Goal: Communication & Community: Answer question/provide support

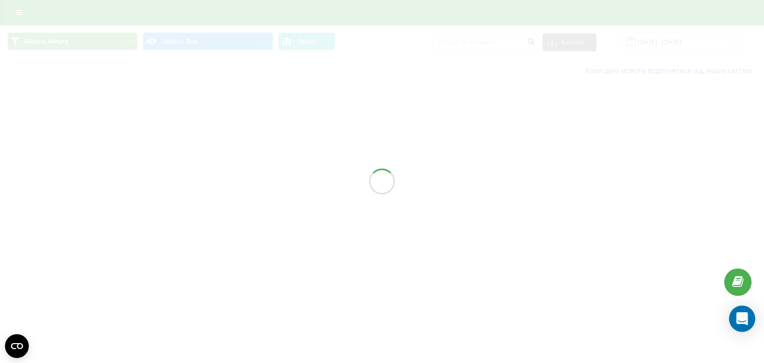
click at [744, 320] on icon "Open Intercom Messenger" at bounding box center [741, 318] width 13 height 13
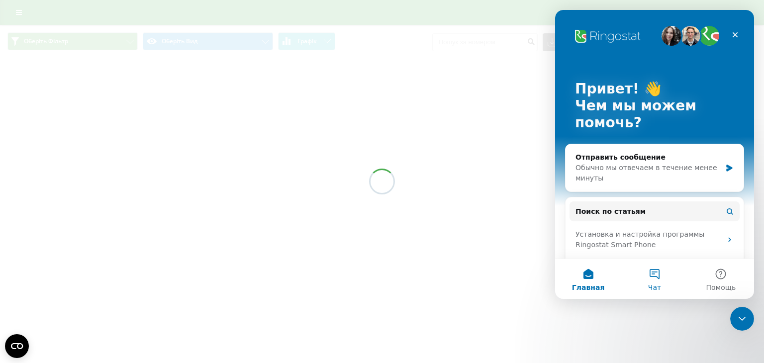
click at [661, 283] on button "Чат" at bounding box center [654, 279] width 66 height 40
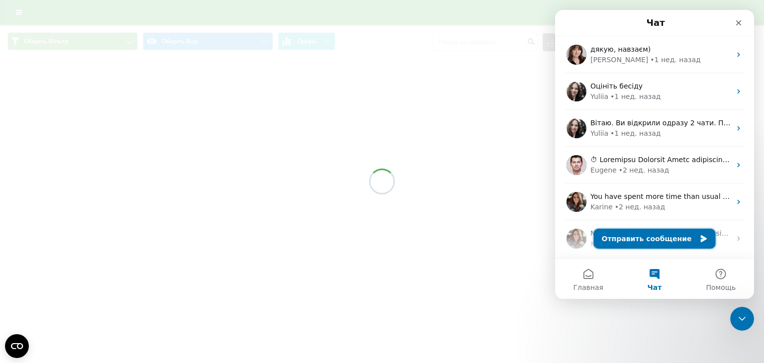
click at [656, 243] on button "Отправить сообщение" at bounding box center [655, 239] width 122 height 20
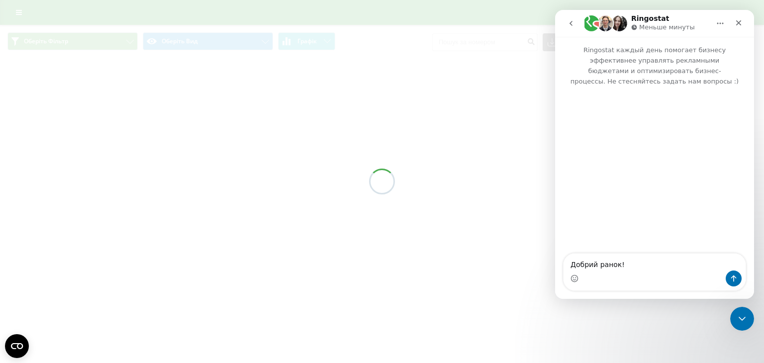
type textarea "Добрий ранок!)"
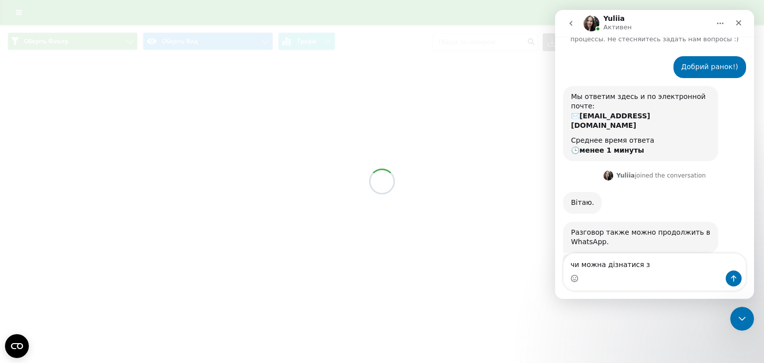
scroll to position [91, 0]
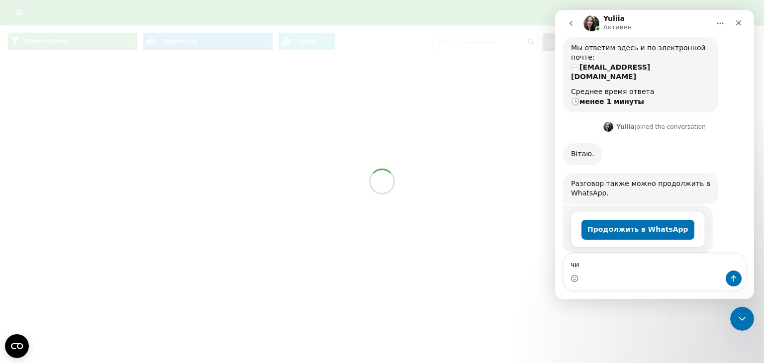
type textarea "ч"
type textarea "у менеджера проблема зі зв'язком"
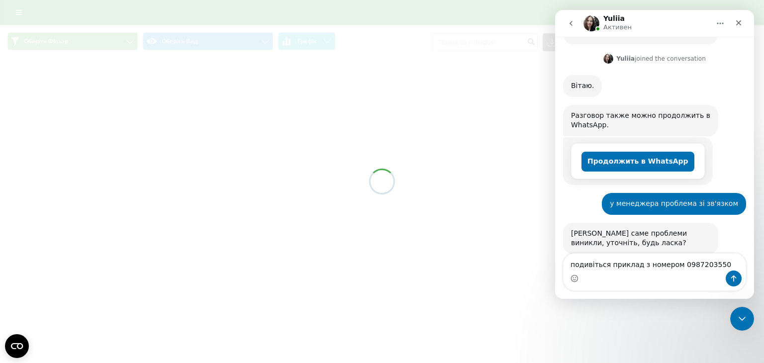
scroll to position [160, 0]
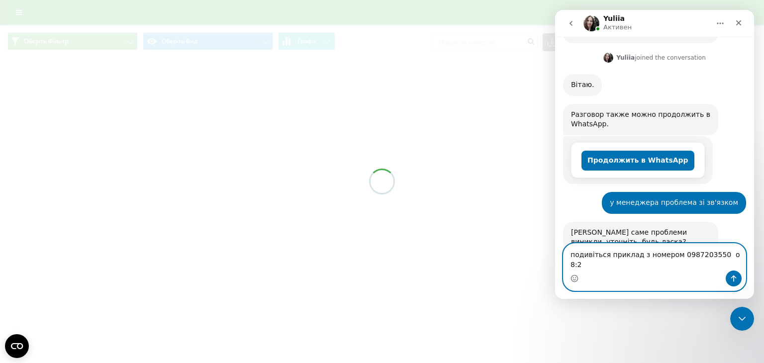
type textarea "подивіться приклад з номером 0987203550 о 8:21"
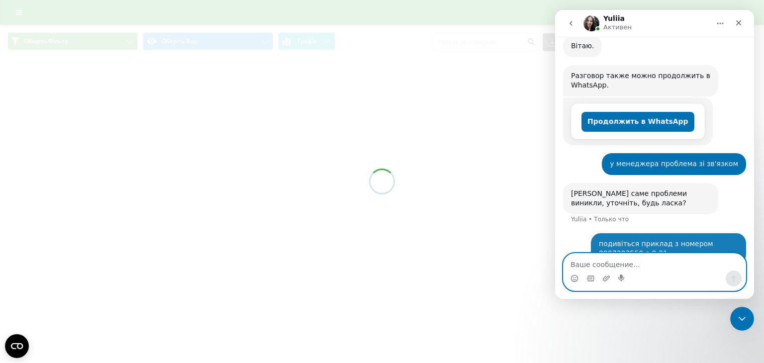
scroll to position [199, 0]
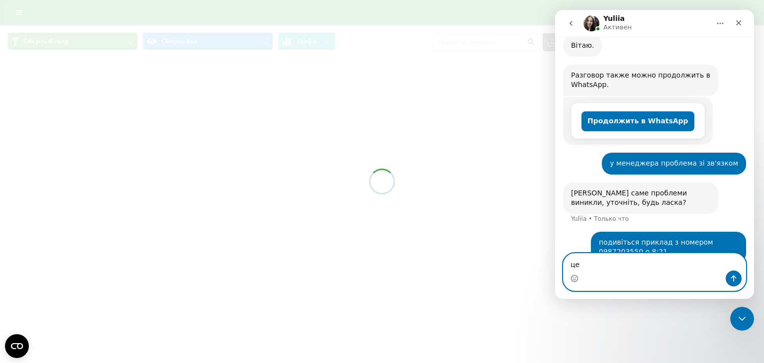
type textarea "ц"
type textarea "не чути переривається"
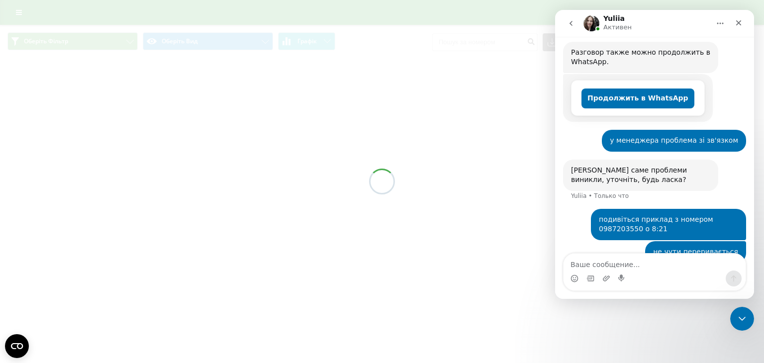
scroll to position [261, 0]
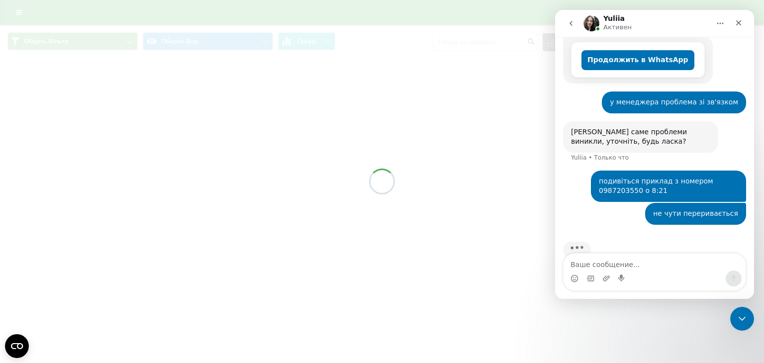
click at [725, 237] on div "Печатает..." at bounding box center [654, 256] width 183 height 38
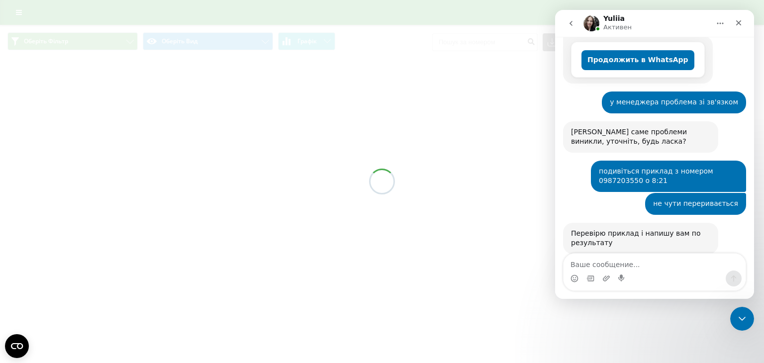
scroll to position [262, 0]
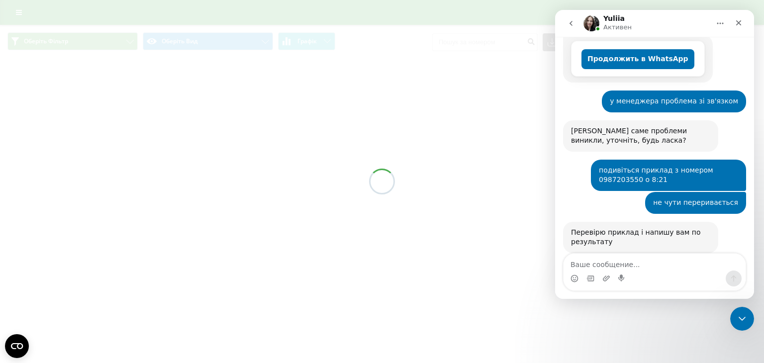
click at [724, 246] on div "Перевірю приклад і напишу вам по результату [PERSON_NAME] что" at bounding box center [654, 248] width 183 height 53
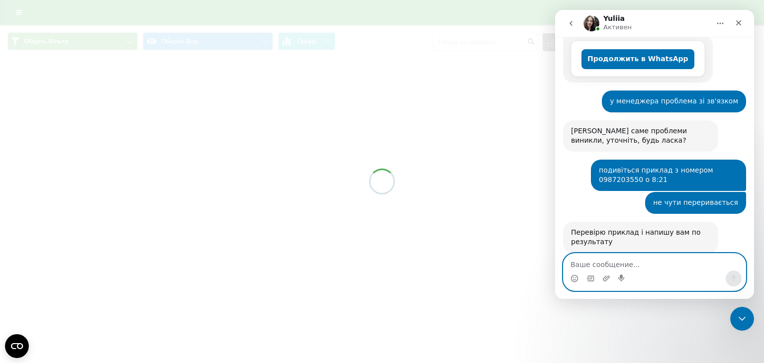
click at [625, 263] on textarea "Ваше сообщение..." at bounding box center [654, 262] width 182 height 17
type textarea "дякую"
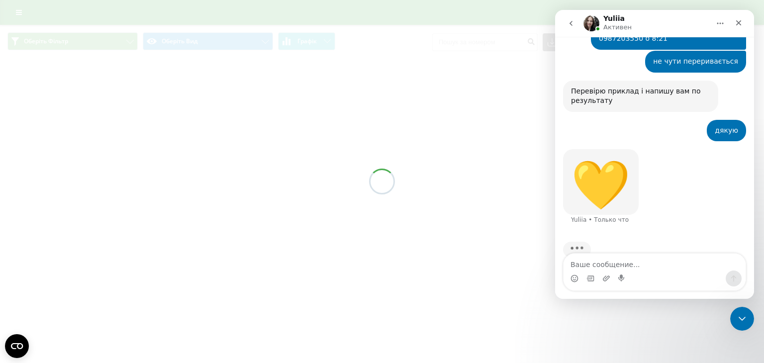
scroll to position [364, 0]
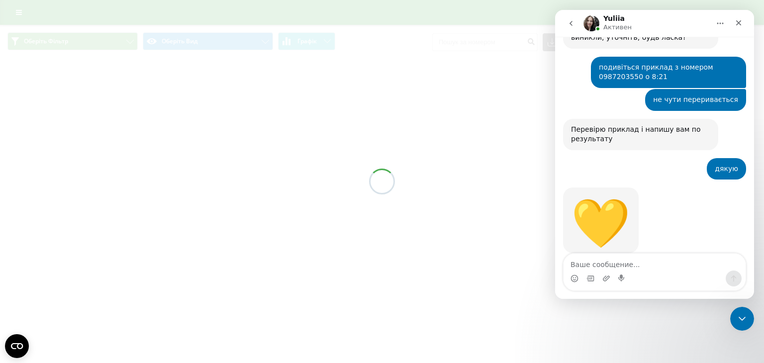
click at [726, 193] on div "💛 [PERSON_NAME] что" at bounding box center [654, 231] width 183 height 88
click at [60, 176] on div at bounding box center [382, 181] width 764 height 363
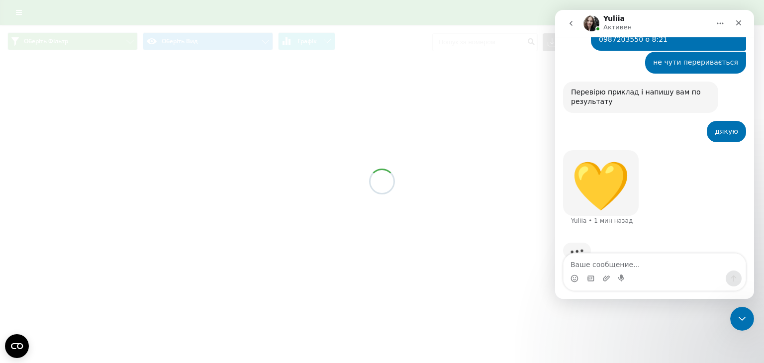
scroll to position [403, 0]
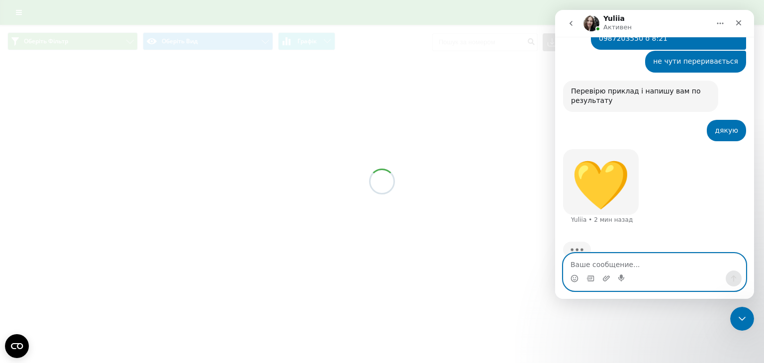
click at [714, 256] on textarea "Ваше сообщение..." at bounding box center [654, 262] width 182 height 17
click at [706, 259] on textarea "Ваше сообщение..." at bounding box center [654, 262] width 182 height 17
click at [719, 259] on textarea "Ваше сообщение..." at bounding box center [654, 262] width 182 height 17
click at [711, 267] on textarea "Ваше сообщение..." at bounding box center [654, 262] width 182 height 17
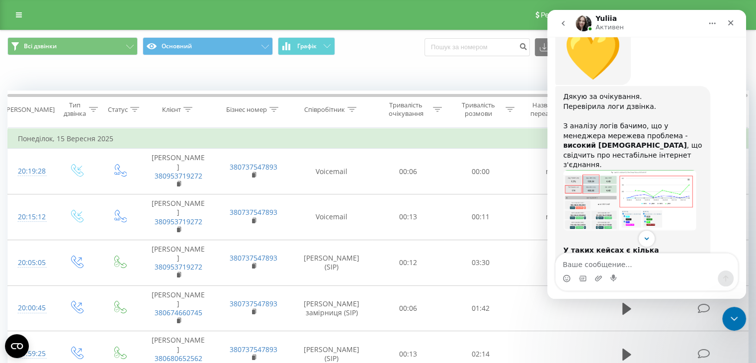
scroll to position [521, 0]
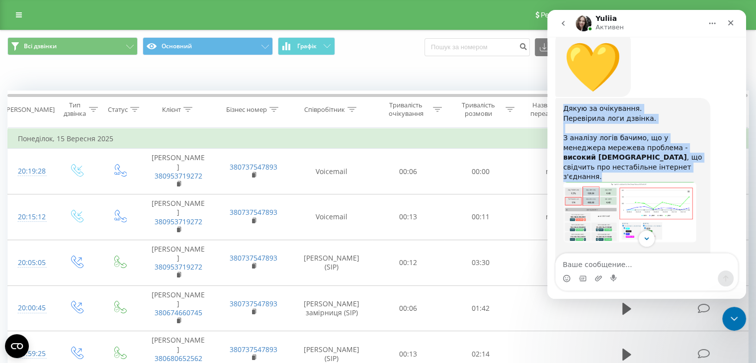
drag, startPoint x: 565, startPoint y: 88, endPoint x: 600, endPoint y: 144, distance: 66.3
click at [600, 144] on div "Дякую за очікування. Перевірила логи дзвінка. ﻿З аналізу логів бачимо, що у мен…" at bounding box center [632, 268] width 139 height 329
copy div "Дякую за очікування. Перевірила логи дзвінка. ﻿З аналізу логів бачимо, що у мен…"
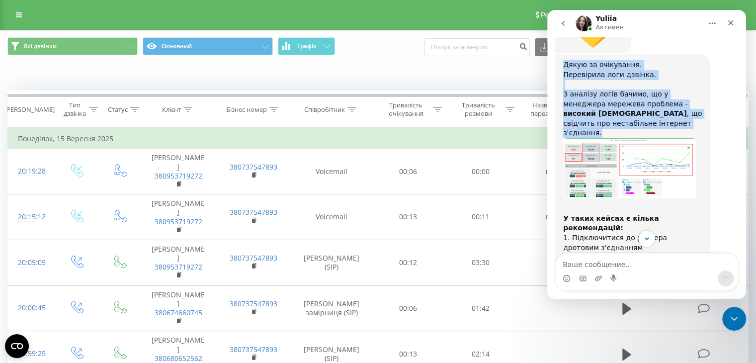
scroll to position [566, 0]
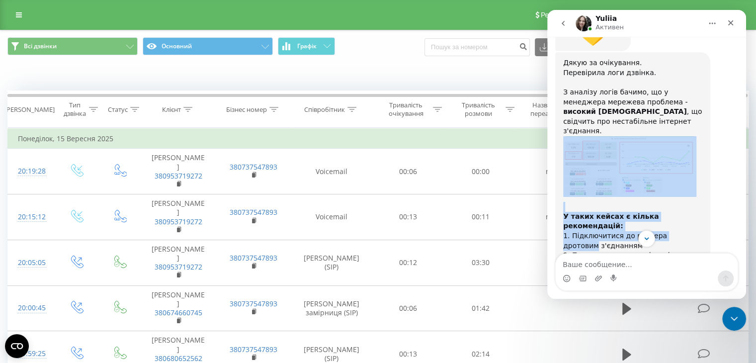
drag, startPoint x: 732, startPoint y: 200, endPoint x: 635, endPoint y: 144, distance: 112.5
click at [635, 144] on div "Дякую за очікування. Перевірила логи дзвінка. ﻿З аналізу логів бачимо, що у мен…" at bounding box center [646, 233] width 183 height 363
click at [635, 144] on img "Yuliia говорит…" at bounding box center [629, 166] width 133 height 61
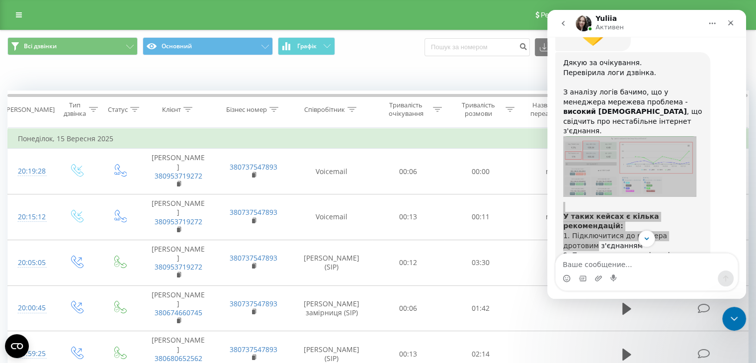
scroll to position [0, 0]
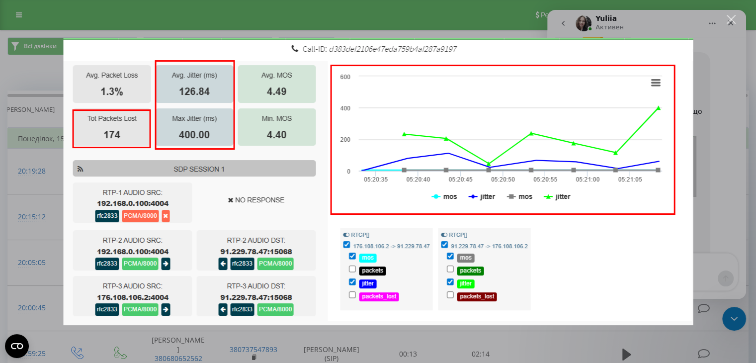
click at [709, 139] on div "Мессенджер Intercom" at bounding box center [378, 181] width 756 height 363
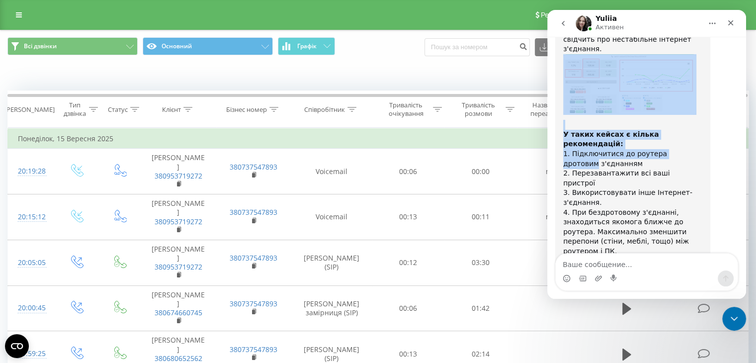
scroll to position [667, 0]
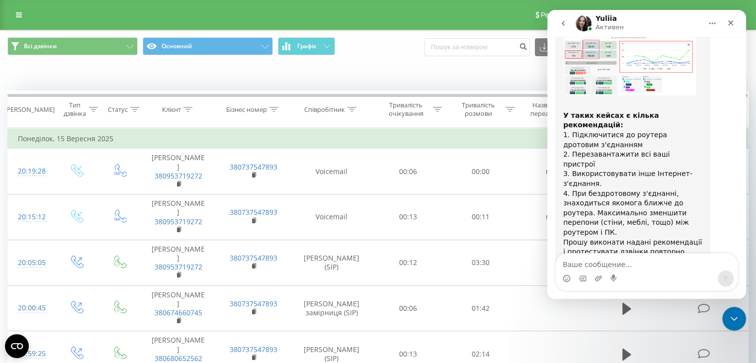
click at [633, 140] on div "﻿​﻿ У таких кейсах є кілька рекомендацій: ﻿1. Підключитися до роутера дротовим …" at bounding box center [632, 193] width 139 height 185
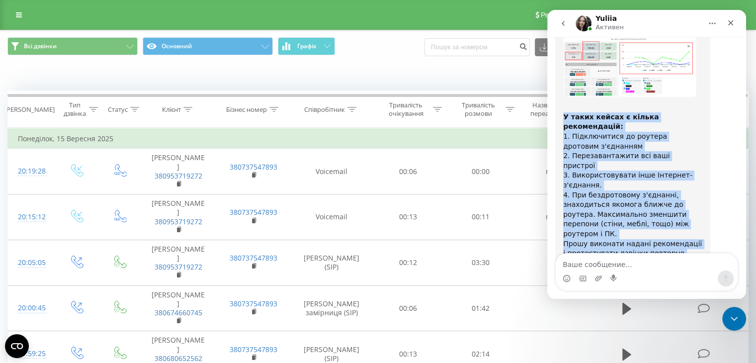
drag, startPoint x: 563, startPoint y: 86, endPoint x: 669, endPoint y: 194, distance: 151.2
click at [669, 194] on div "﻿​﻿ У таких кейсах є кілька рекомендацій: ﻿1. Підключитися до роутера дротовим …" at bounding box center [632, 194] width 139 height 185
copy div "У таких кейсах є кілька рекомендацій: ﻿1. Підключитися до роутера дротовим з'єд…"
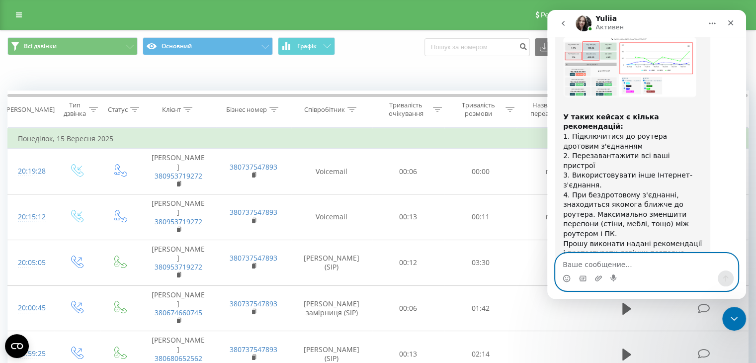
click at [717, 255] on textarea "Ваше сообщение..." at bounding box center [647, 262] width 182 height 17
type textarea "дякую. будемо тестувати)"
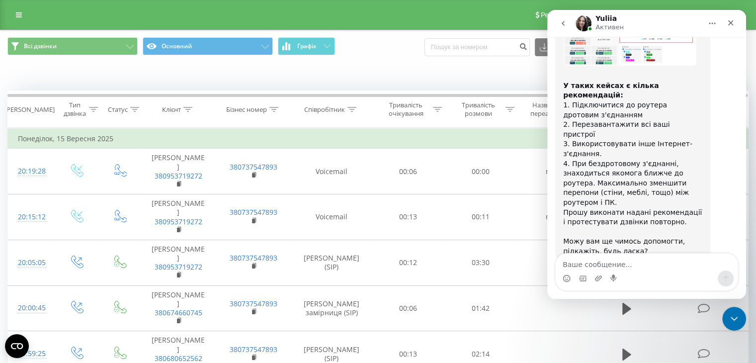
click at [412, 80] on div "Коли дані можуть відрізнятися вiд інших систем" at bounding box center [520, 76] width 472 height 10
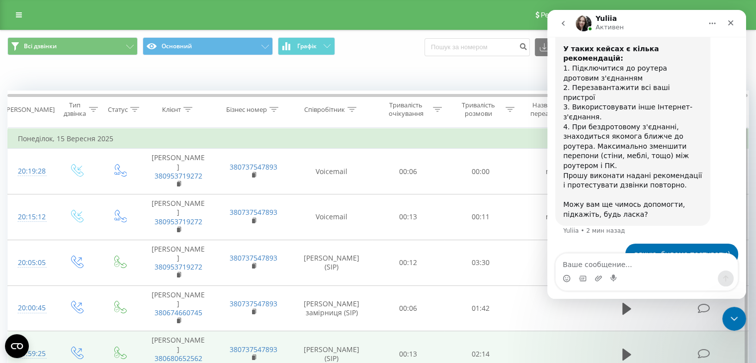
scroll to position [735, 0]
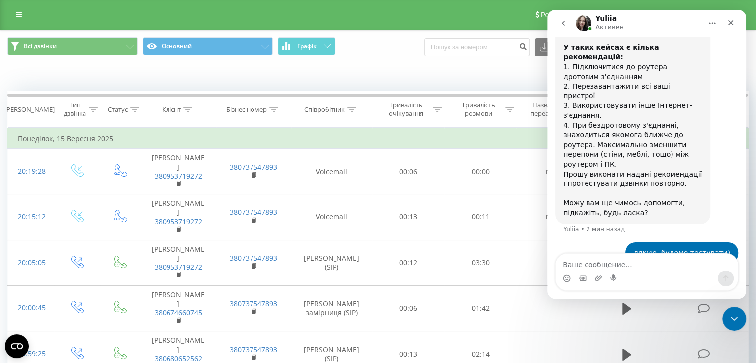
click at [732, 275] on div "Печатает..." at bounding box center [646, 294] width 183 height 38
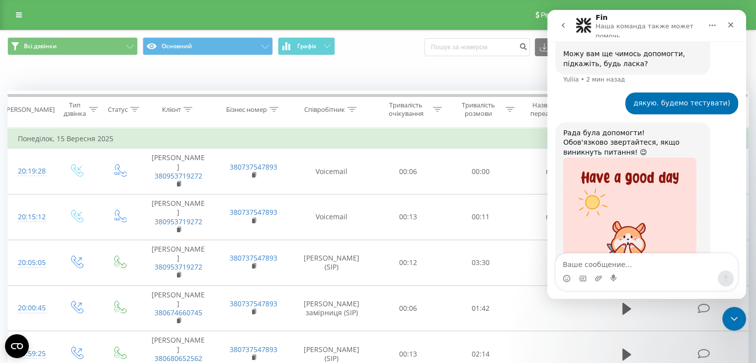
scroll to position [894, 0]
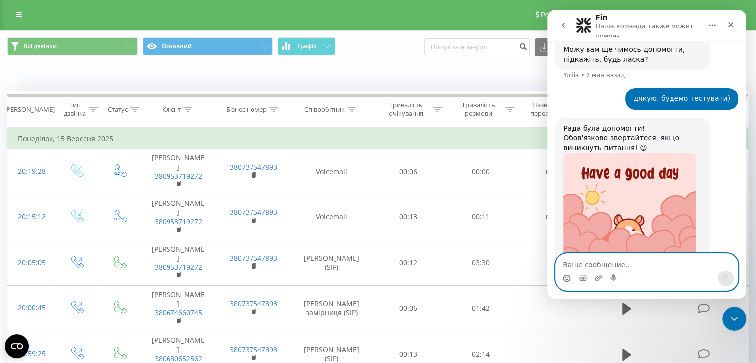
click at [564, 275] on icon "Средство выбора эмодзи" at bounding box center [567, 278] width 8 height 8
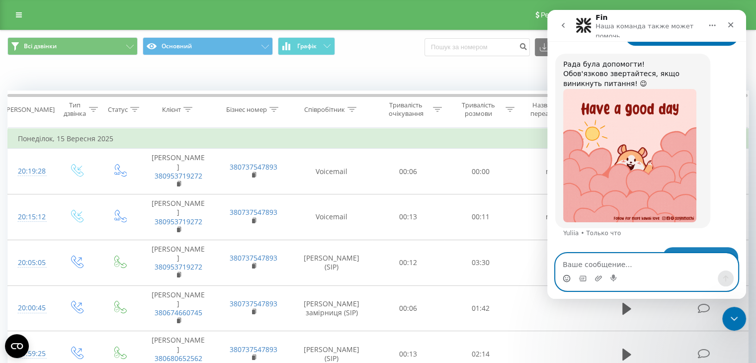
scroll to position [967, 0]
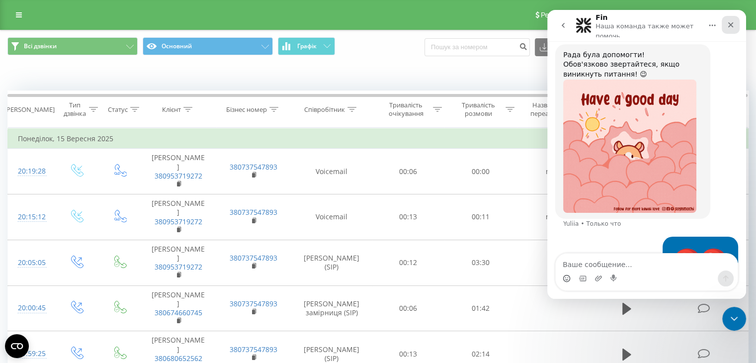
click at [734, 23] on icon "Закрыть" at bounding box center [731, 25] width 8 height 8
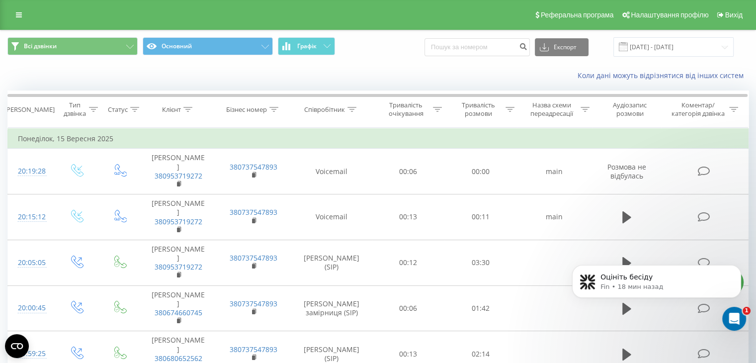
scroll to position [1046, 0]
